Goal: Task Accomplishment & Management: Complete application form

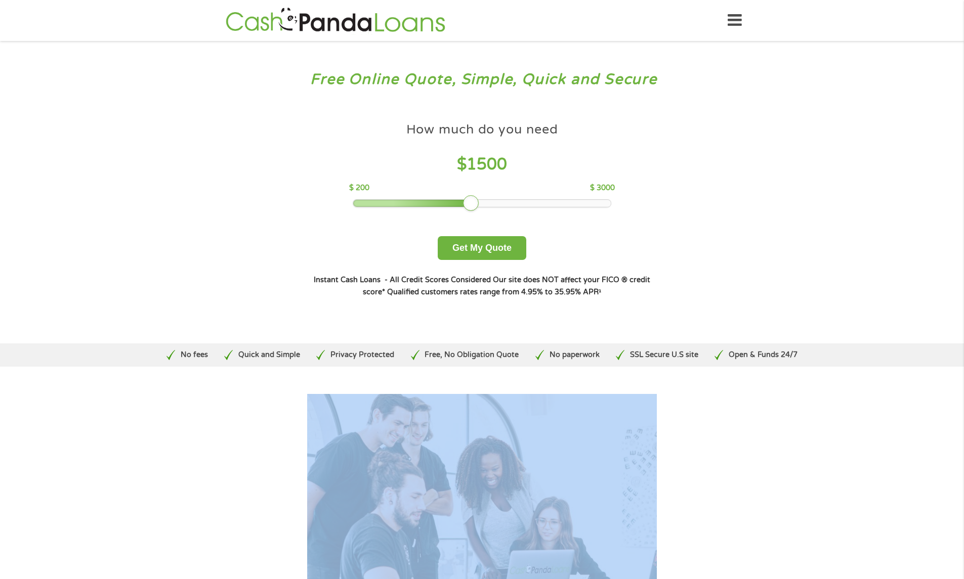
click at [473, 201] on div at bounding box center [482, 203] width 258 height 7
click at [494, 203] on div at bounding box center [482, 203] width 258 height 7
click at [520, 205] on div at bounding box center [482, 203] width 258 height 7
click at [517, 253] on button "Get My Quote" at bounding box center [482, 248] width 89 height 24
click at [599, 200] on div at bounding box center [482, 203] width 258 height 7
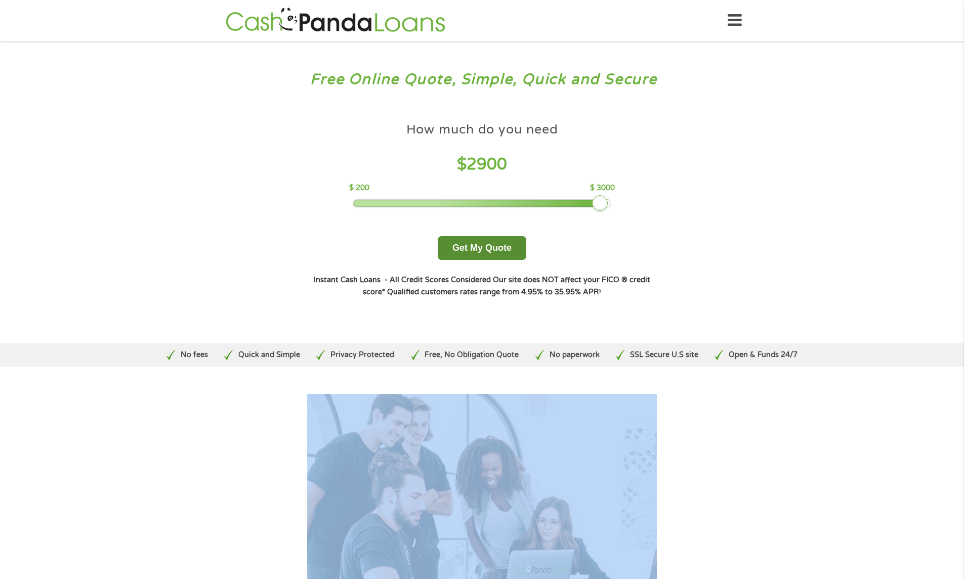
click at [508, 239] on button "Get My Quote" at bounding box center [482, 248] width 89 height 24
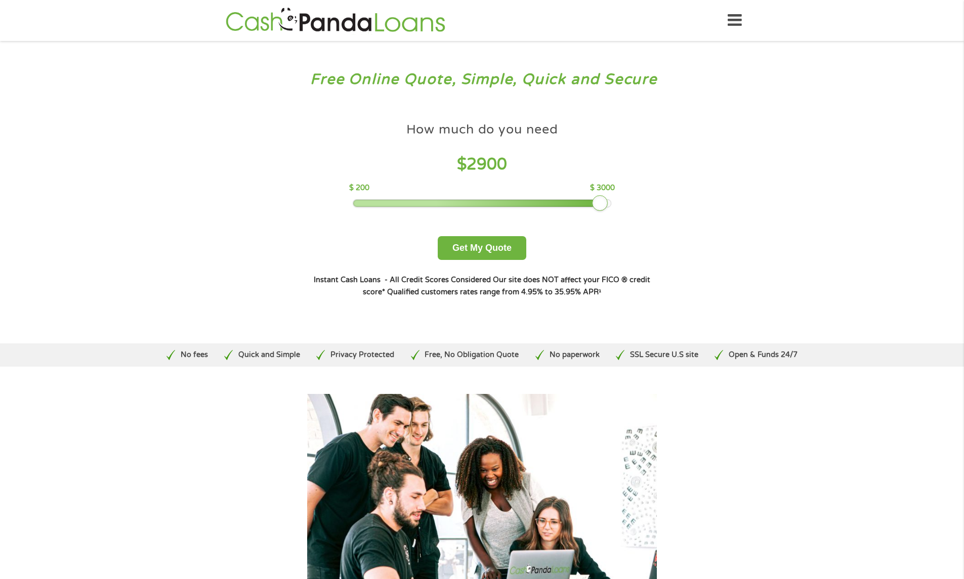
click at [607, 199] on div "How much do you need $ 2900 $ 200 $ 3000" at bounding box center [482, 162] width 266 height 90
click at [607, 204] on div at bounding box center [600, 203] width 16 height 16
drag, startPoint x: 595, startPoint y: 202, endPoint x: 610, endPoint y: 201, distance: 15.2
click at [610, 201] on div at bounding box center [609, 203] width 16 height 16
click at [506, 247] on button "Get My Quote" at bounding box center [482, 248] width 89 height 24
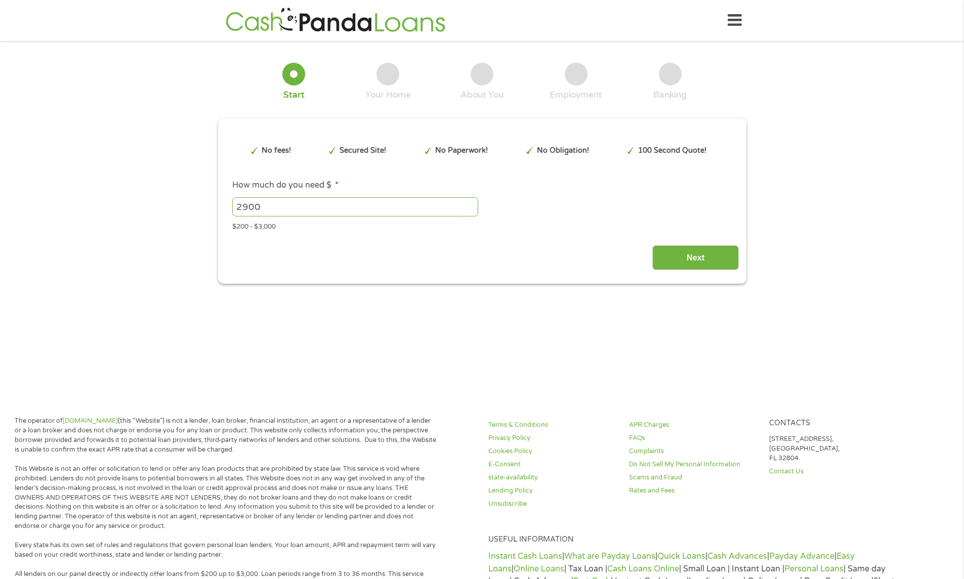
click at [609, 203] on div "2900 Please enter a number from 200 to 3000 ." at bounding box center [481, 206] width 499 height 23
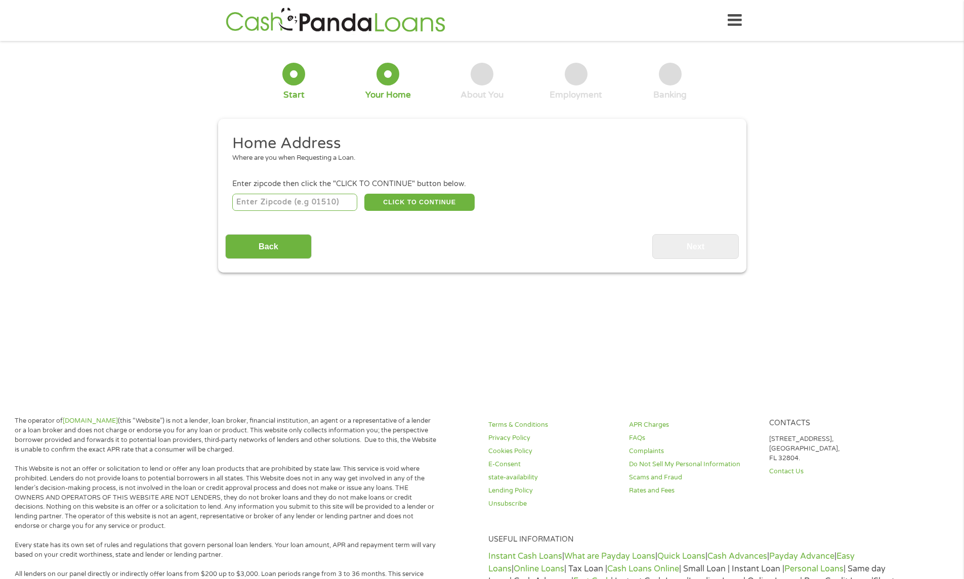
click at [486, 222] on div "Home Address Where are you when Requesting a Loan. Enter zipcode then click the…" at bounding box center [482, 196] width 514 height 125
click at [304, 210] on input "number" at bounding box center [294, 202] width 125 height 17
type input "60077"
select select "[US_STATE]"
click at [381, 204] on button "CLICK TO CONTINUE" at bounding box center [419, 202] width 110 height 17
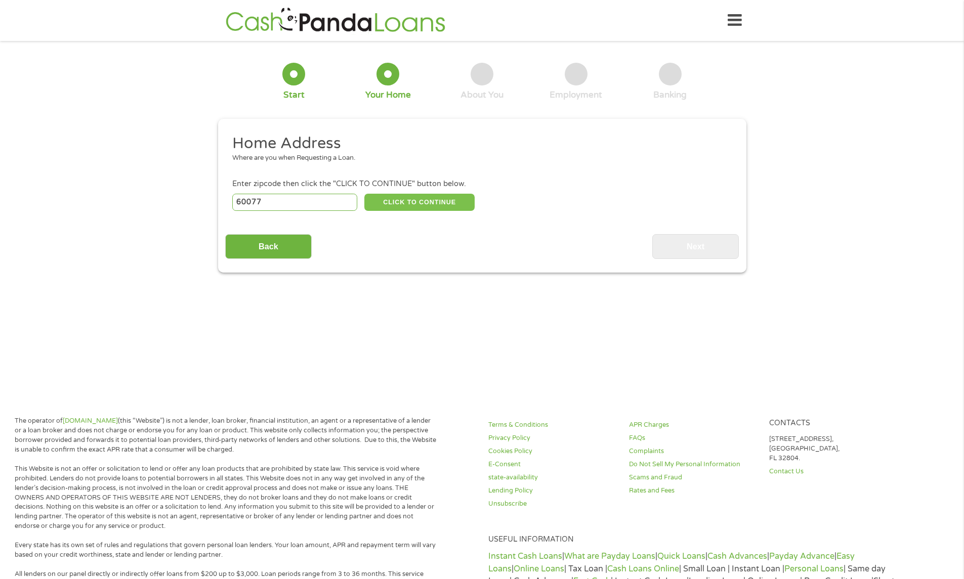
type input "60077"
type input "Skokie"
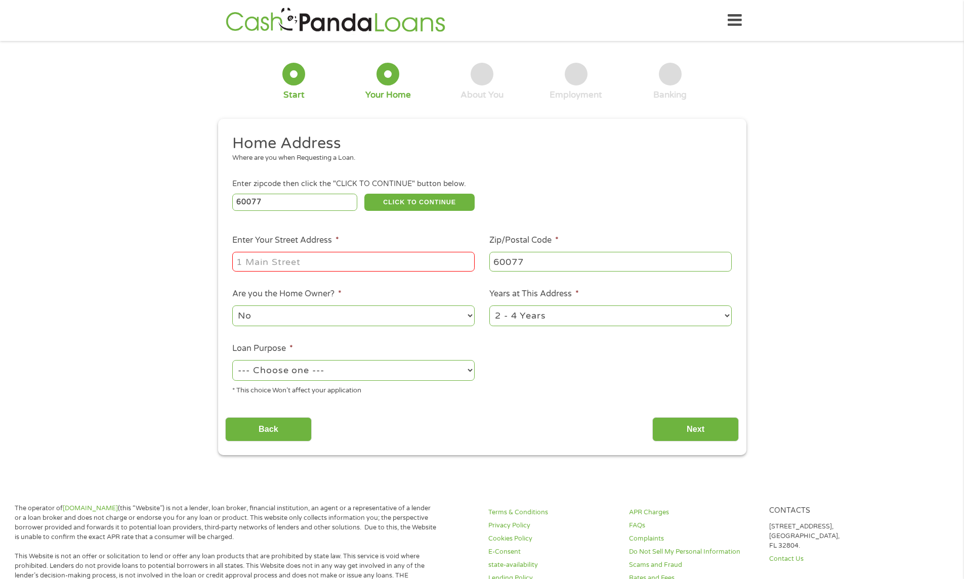
click at [348, 269] on input "Enter Your Street Address *" at bounding box center [353, 261] width 242 height 19
type input "8950 skokie boulevard ave"
click at [675, 313] on select "1 Year or less 1 - 2 Years 2 - 4 Years Over 4 Years" at bounding box center [610, 316] width 242 height 21
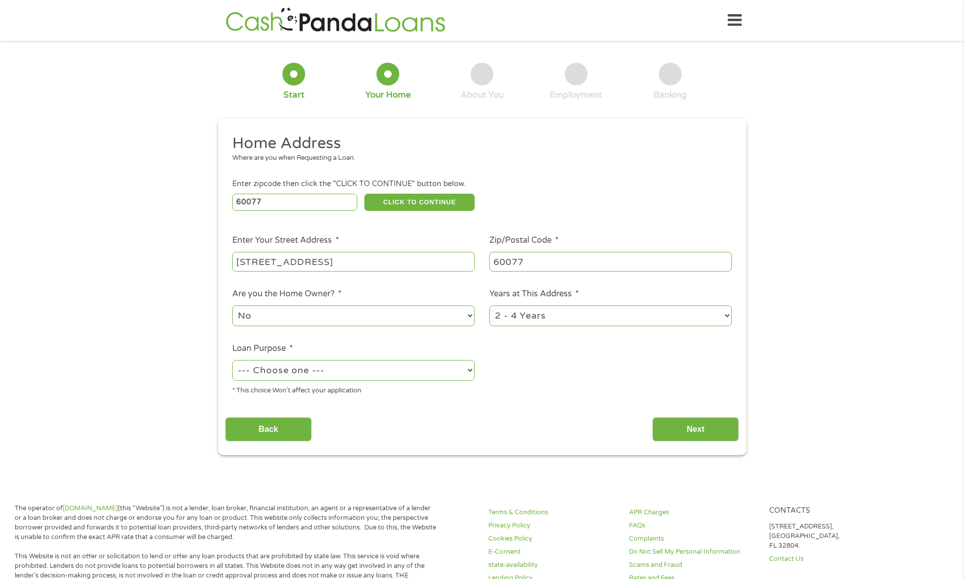
select select "60months"
click at [489, 306] on select "1 Year or less 1 - 2 Years 2 - 4 Years Over 4 Years" at bounding box center [610, 316] width 242 height 21
click at [463, 374] on select "--- Choose one --- Pay Bills Debt Consolidation Home Improvement Major Purchase…" at bounding box center [353, 370] width 242 height 21
select select "other"
click at [232, 360] on select "--- Choose one --- Pay Bills Debt Consolidation Home Improvement Major Purchase…" at bounding box center [353, 370] width 242 height 21
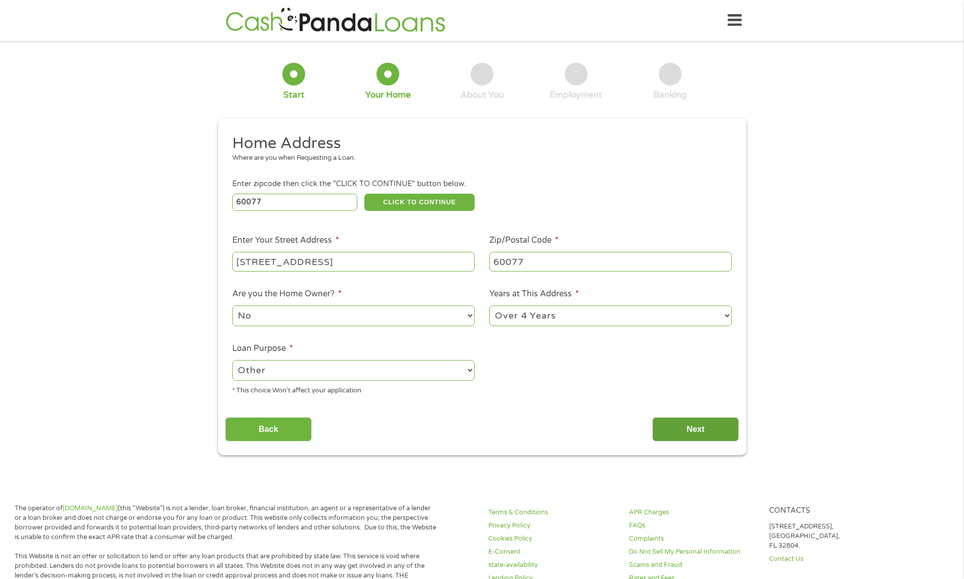
click at [682, 429] on input "Next" at bounding box center [695, 429] width 87 height 25
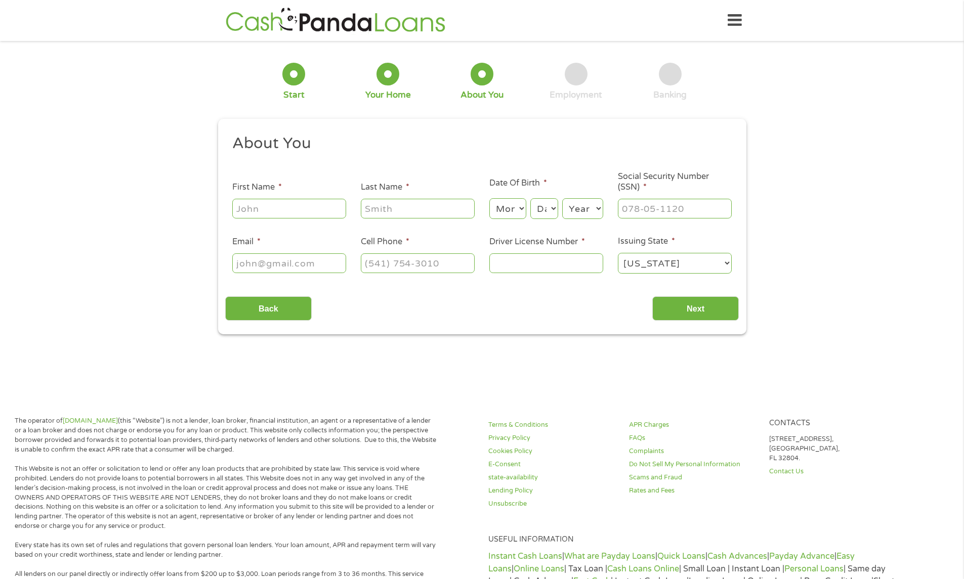
scroll to position [4, 4]
click at [318, 205] on input "First Name *" at bounding box center [289, 208] width 114 height 19
type input "Erik"
type input "Ramos"
type input "ramos@iamgreenwise.com"
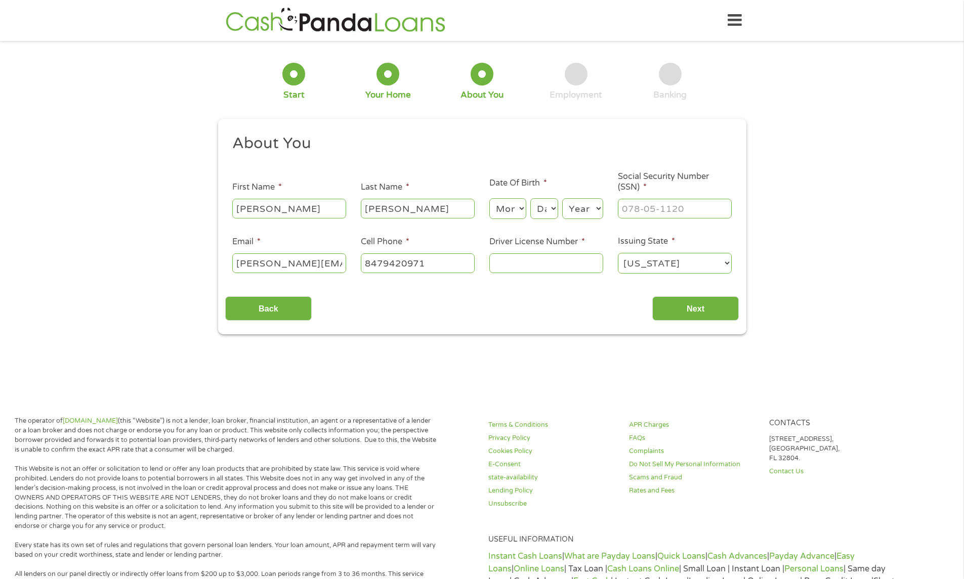
type input "(847) 942-0971"
click at [531, 267] on input "Driver License Number *" at bounding box center [546, 262] width 114 height 19
click at [518, 214] on select "Month 1 2 3 4 5 6 7 8 9 10 11 12" at bounding box center [507, 208] width 37 height 21
select select "6"
click at [489, 198] on select "Month 1 2 3 4 5 6 7 8 9 10 11 12" at bounding box center [507, 208] width 37 height 21
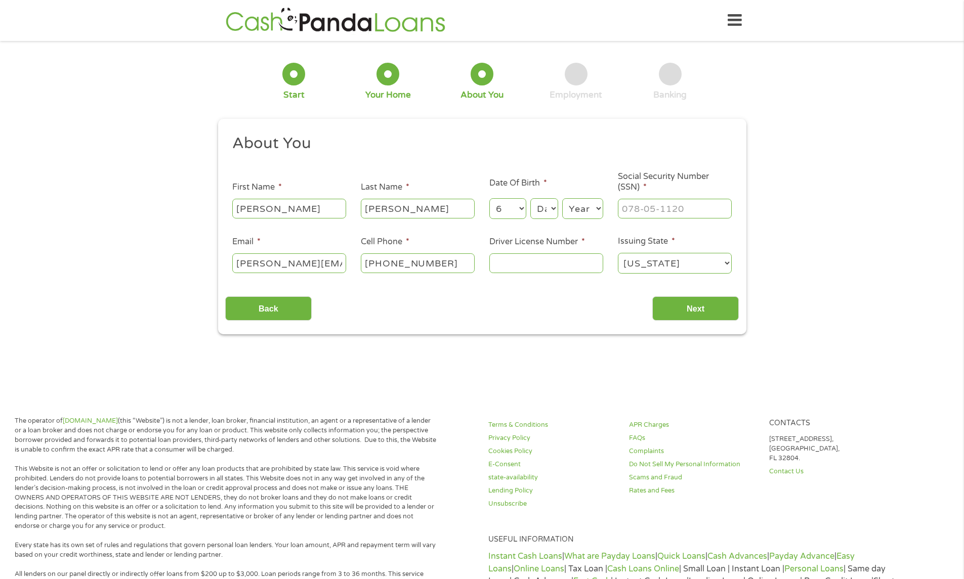
click at [541, 211] on select "Day 1 2 3 4 5 6 7 8 9 10 11 12 13 14 15 16 17 18 19 20 21 22 23 24 25 26 27 28 …" at bounding box center [543, 208] width 27 height 21
select select "3"
click at [530, 198] on select "Day 1 2 3 4 5 6 7 8 9 10 11 12 13 14 15 16 17 18 19 20 21 22 23 24 25 26 27 28 …" at bounding box center [543, 208] width 27 height 21
click at [592, 206] on select "Year 2007 2006 2005 2004 2003 2002 2001 2000 1999 1998 1997 1996 1995 1994 1993…" at bounding box center [582, 208] width 41 height 21
select select "1983"
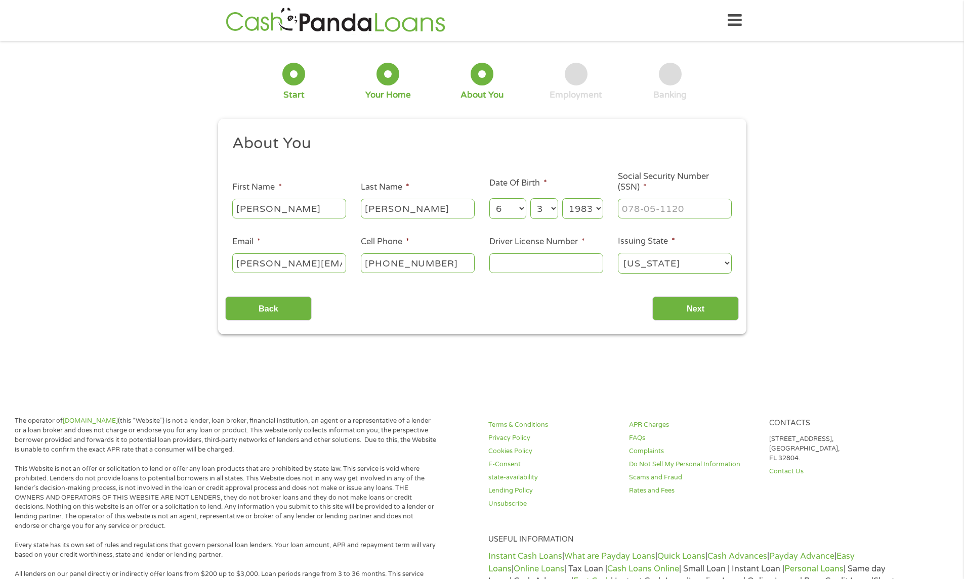
click at [562, 198] on select "Year 2007 2006 2005 2004 2003 2002 2001 2000 1999 1998 1997 1996 1995 1994 1993…" at bounding box center [582, 208] width 41 height 21
click at [646, 209] on input "___-__-____" at bounding box center [675, 208] width 114 height 19
click at [629, 214] on input "___-33-0741" at bounding box center [675, 208] width 114 height 19
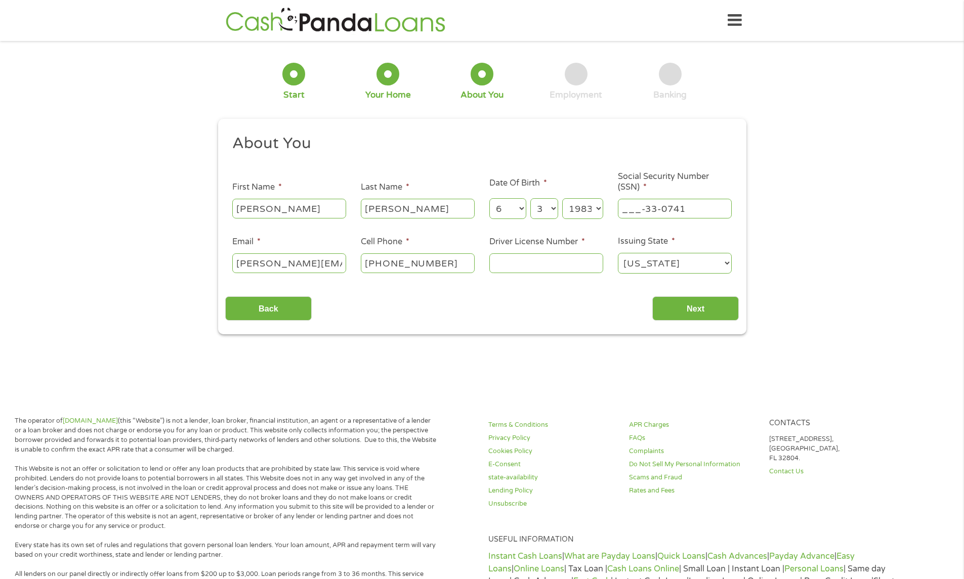
click at [622, 210] on input "___-33-0741" at bounding box center [675, 208] width 114 height 19
type input "330-74-1489"
click at [525, 264] on input "Driver License Number *" at bounding box center [546, 262] width 114 height 19
type input "r526-2008-3158"
click at [671, 313] on input "Next" at bounding box center [695, 308] width 87 height 25
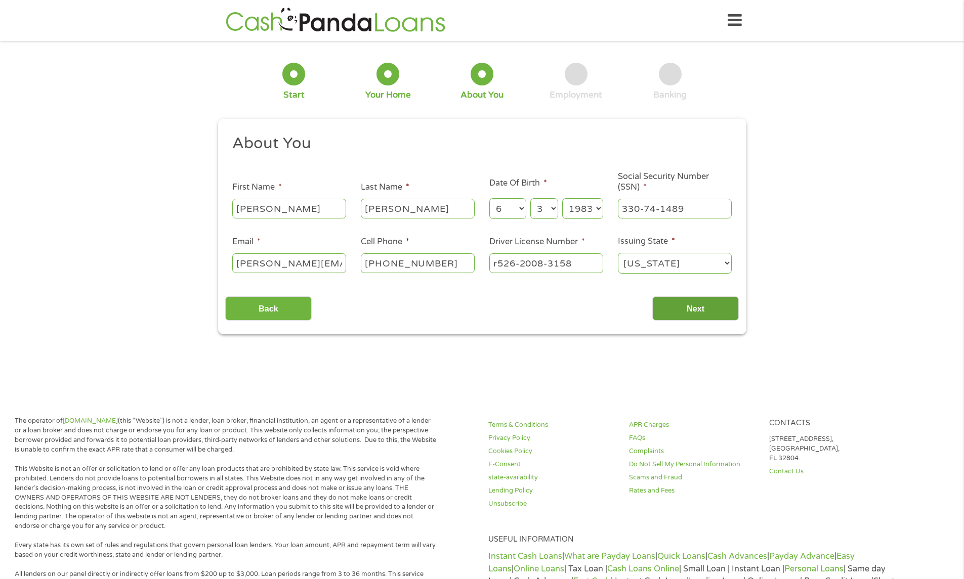
click at [699, 301] on input "Next" at bounding box center [695, 308] width 87 height 25
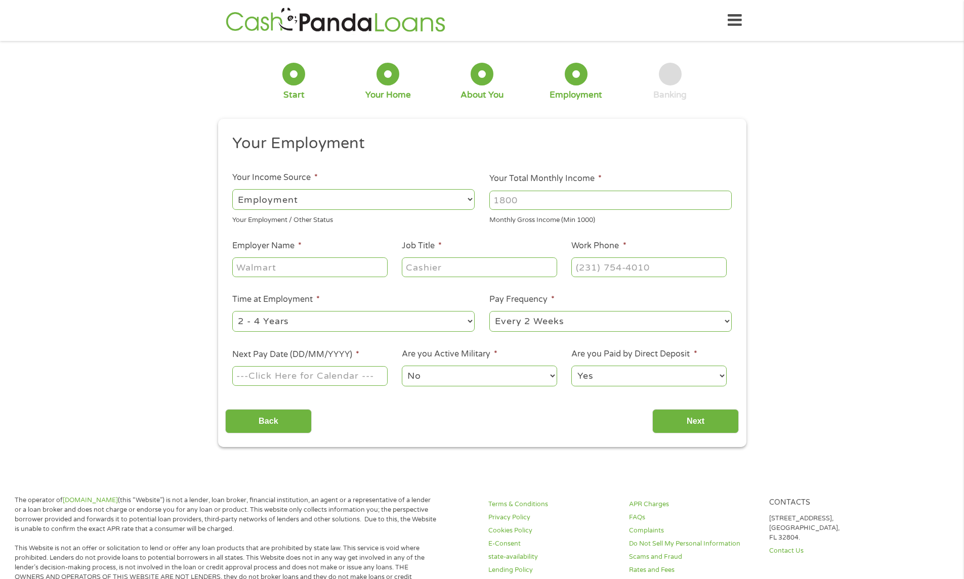
click at [444, 202] on select "--- Choose one --- Employment Self Employed Benefits" at bounding box center [353, 199] width 242 height 21
click at [232, 189] on select "--- Choose one --- Employment Self Employed Benefits" at bounding box center [353, 199] width 242 height 21
click at [546, 200] on input "Your Total Monthly Income *" at bounding box center [610, 200] width 242 height 19
type input "4000"
click at [376, 266] on input "Employer Name *" at bounding box center [309, 267] width 155 height 19
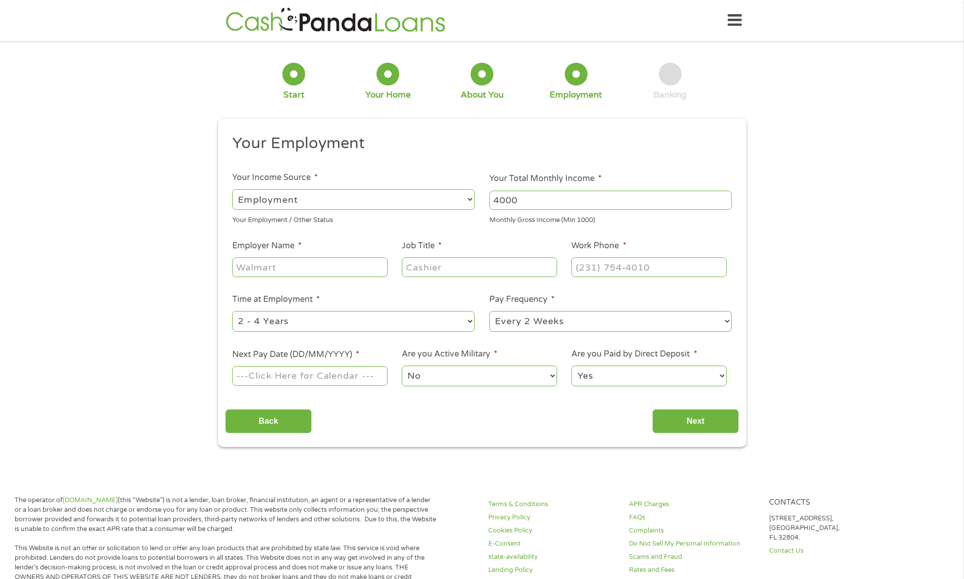
click at [296, 260] on input "Employer Name *" at bounding box center [309, 267] width 155 height 19
click at [292, 271] on input "Employer Name *" at bounding box center [309, 267] width 155 height 19
type input "greenwise organic landscape"
click at [429, 269] on input "Job Title *" at bounding box center [479, 267] width 155 height 19
click at [431, 270] on input "assistand manager" at bounding box center [479, 267] width 155 height 19
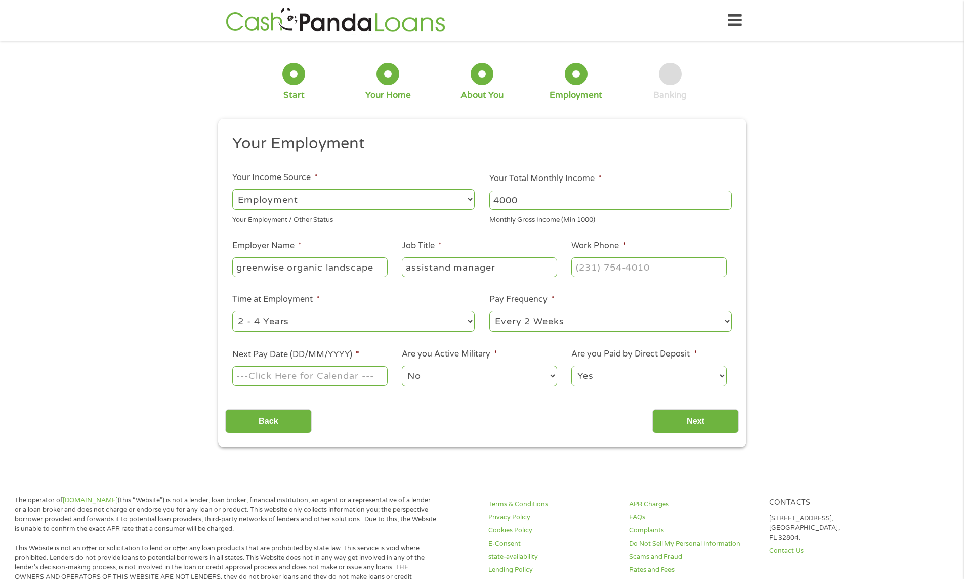
click at [431, 270] on input "assistand manager" at bounding box center [479, 267] width 155 height 19
click at [442, 274] on input "assistand manager" at bounding box center [479, 267] width 155 height 19
click at [433, 270] on input "assistand manager" at bounding box center [479, 267] width 155 height 19
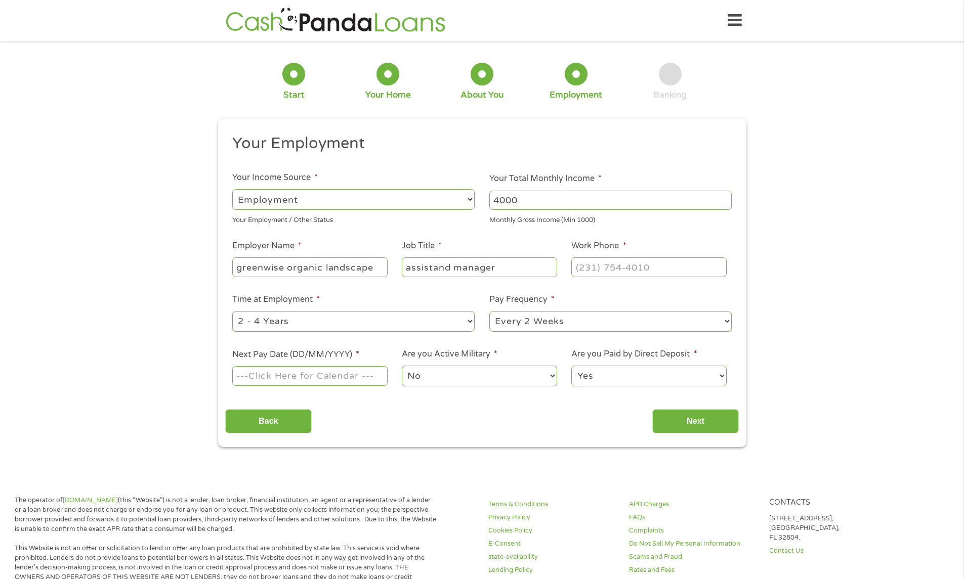
click at [433, 270] on input "assistand manager" at bounding box center [479, 267] width 155 height 19
type input "assistand manager"
click at [593, 273] on input "(___) ___-____" at bounding box center [648, 267] width 155 height 19
type input "(847) 866-1930"
click at [466, 322] on select "--- Choose one --- 1 Year or less 1 - 2 Years 2 - 4 Years Over 4 Years" at bounding box center [353, 321] width 242 height 21
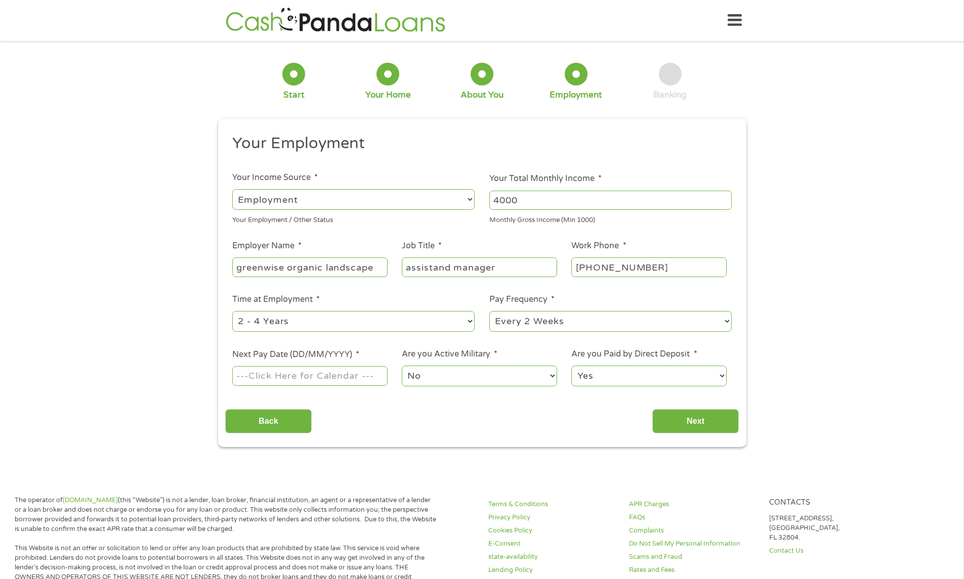
select select "60months"
click at [232, 311] on select "--- Choose one --- 1 Year or less 1 - 2 Years 2 - 4 Years Over 4 Years" at bounding box center [353, 321] width 242 height 21
click at [727, 318] on select "--- Choose one --- Every 2 Weeks Every Week Monthly Semi-Monthly" at bounding box center [610, 321] width 242 height 21
select select "weekly"
click at [489, 311] on select "--- Choose one --- Every 2 Weeks Every Week Monthly Semi-Monthly" at bounding box center [610, 321] width 242 height 21
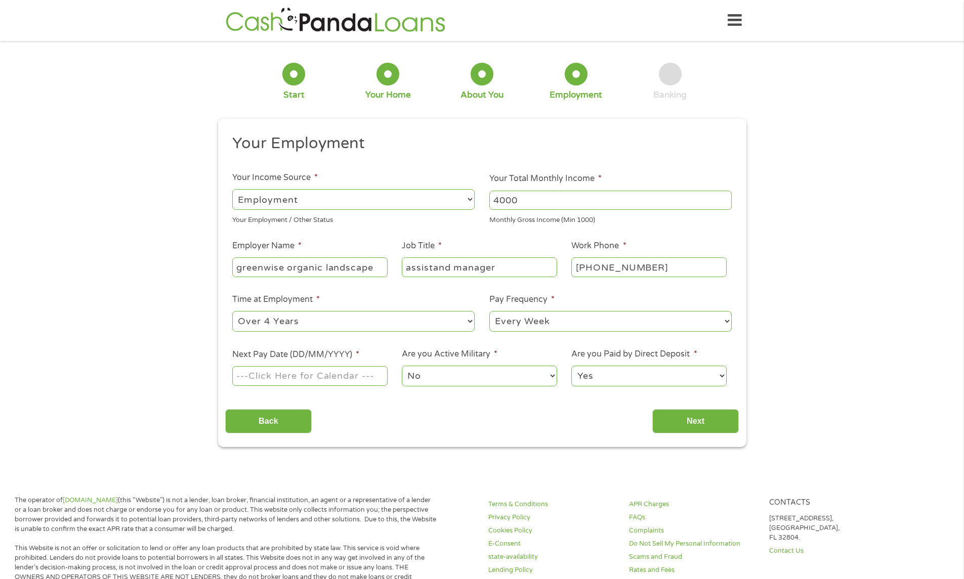
click at [359, 376] on input "Next Pay Date (DD/MM/YYYY) *" at bounding box center [309, 375] width 155 height 19
type input "26/09/2025"
click at [670, 420] on input "Next" at bounding box center [695, 421] width 87 height 25
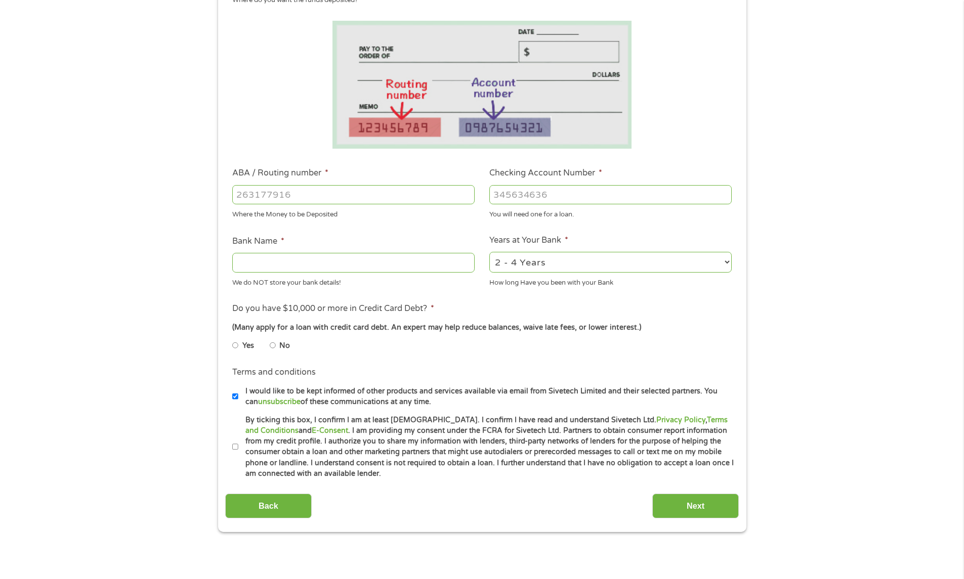
scroll to position [163, 0]
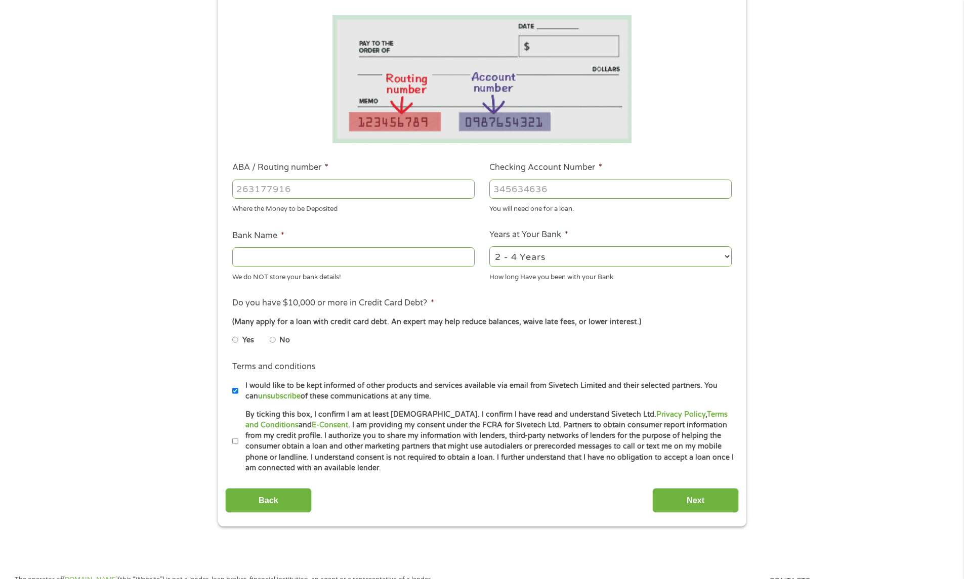
click at [273, 339] on input "No" at bounding box center [273, 340] width 6 height 16
radio input "true"
click at [233, 442] on input "By ticking this box, I confirm I am at least 18 years old. I confirm I have rea…" at bounding box center [235, 442] width 6 height 16
checkbox input "true"
click at [335, 189] on input "ABA / Routing number *" at bounding box center [353, 189] width 242 height 19
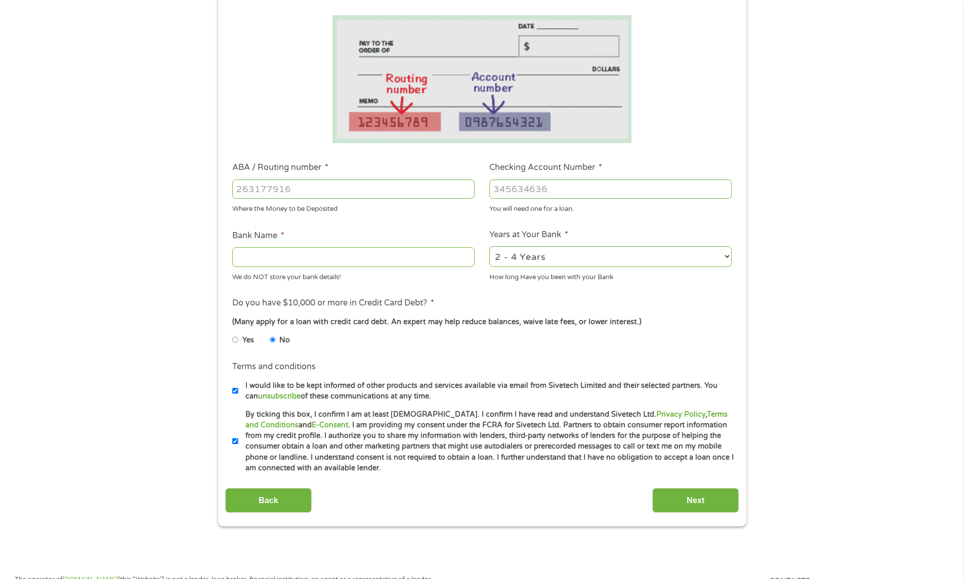
click at [728, 259] on select "2 - 4 Years 6 - 12 Months 1 - 2 Years Over 4 Years" at bounding box center [610, 256] width 242 height 21
click at [489, 246] on select "2 - 4 Years 6 - 12 Months 1 - 2 Years Over 4 Years" at bounding box center [610, 256] width 242 height 21
click at [424, 187] on input "ABA / Routing number *" at bounding box center [353, 189] width 242 height 19
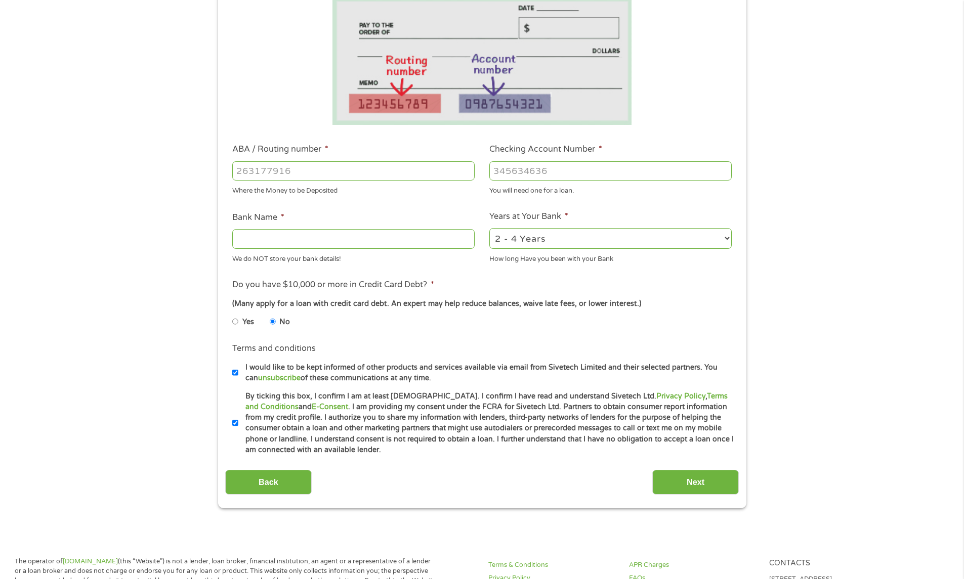
scroll to position [188, 0]
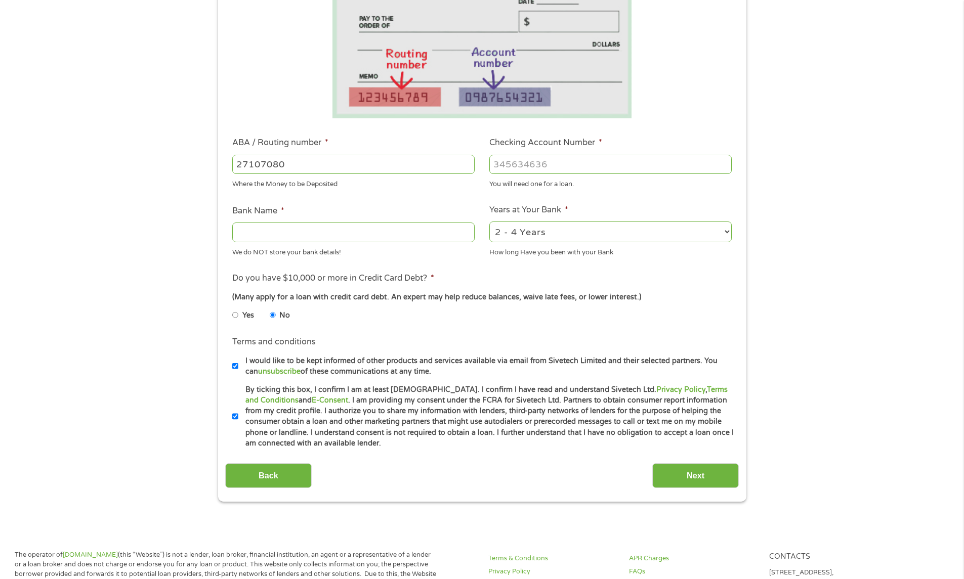
type input "271070801"
type input "CITIBANK FEDERAL SAVINGS BANK"
type input "271070801"
click at [535, 160] on input "Checking Account Number *" at bounding box center [610, 164] width 242 height 19
type input "11634025172"
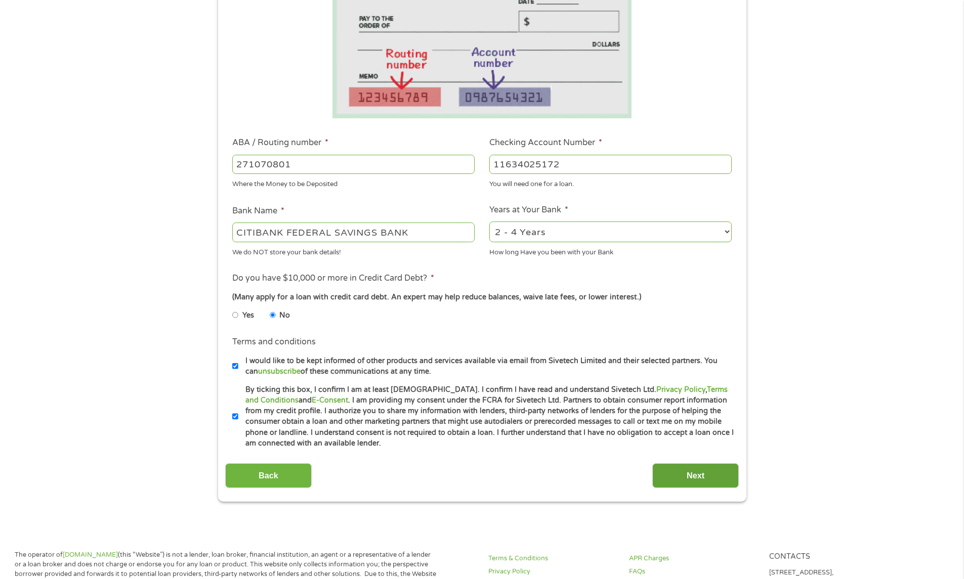
click at [678, 474] on input "Next" at bounding box center [695, 475] width 87 height 25
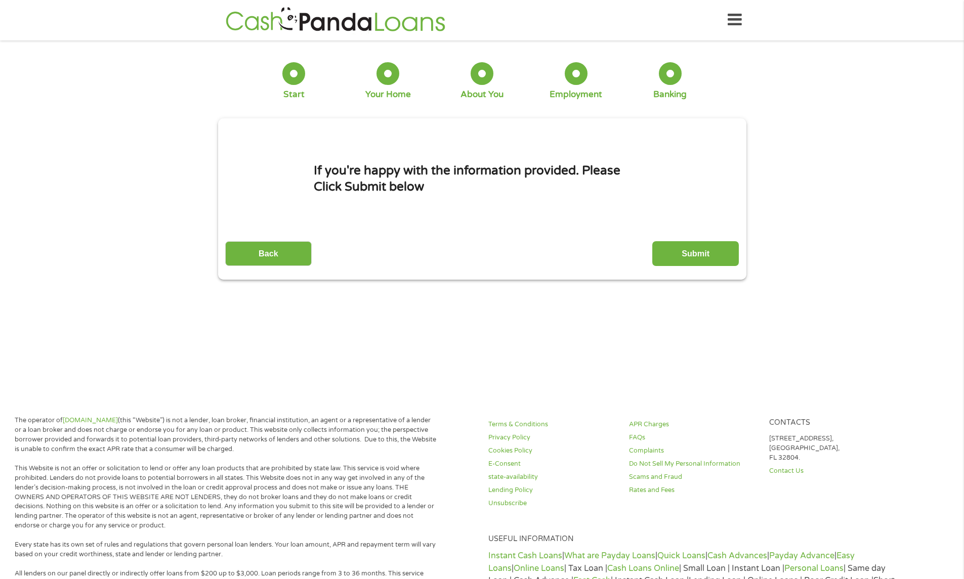
scroll to position [0, 0]
click at [679, 255] on input "Submit" at bounding box center [695, 254] width 87 height 25
